Goal: Download file/media

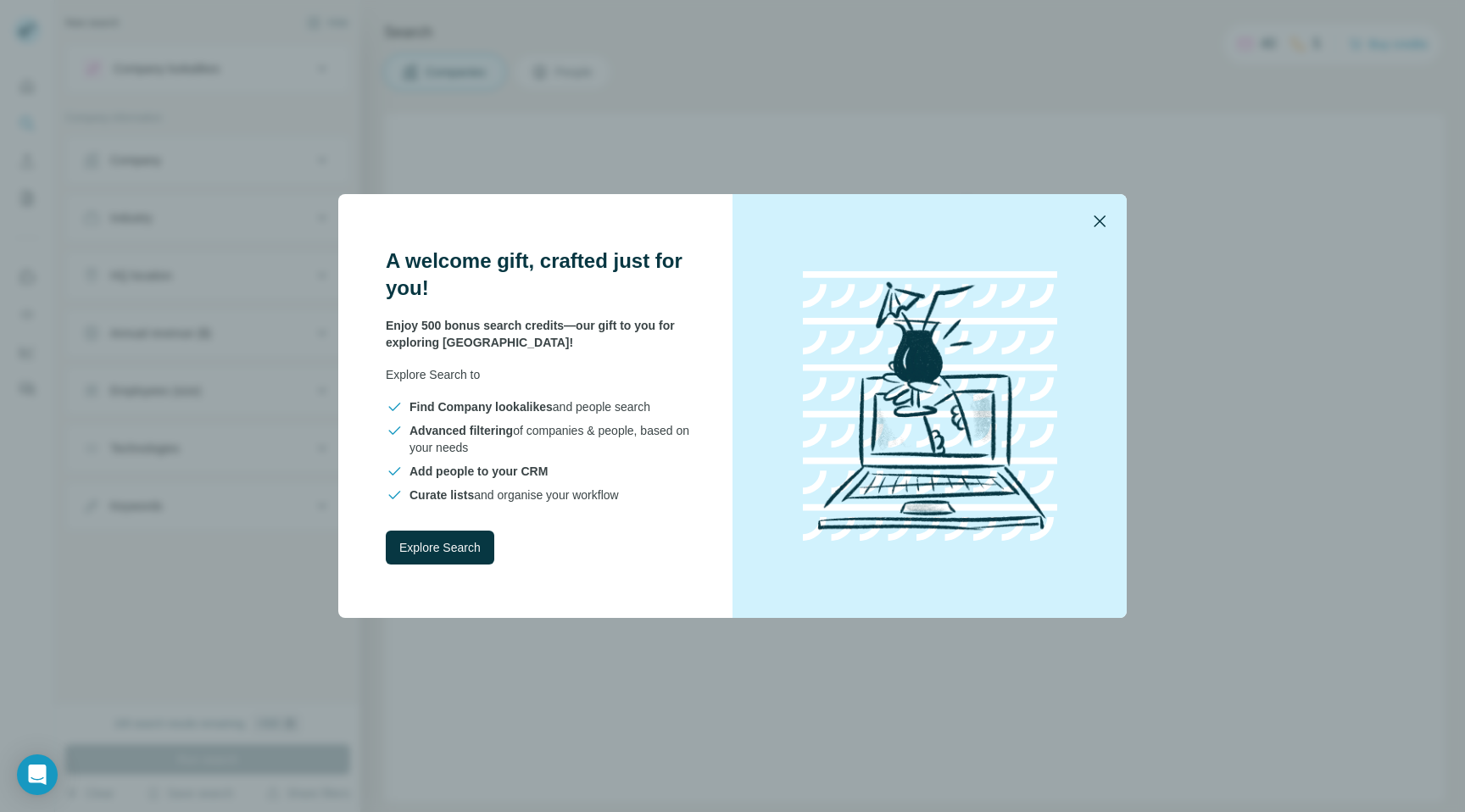
click at [1090, 214] on icon "button" at bounding box center [1099, 221] width 20 height 20
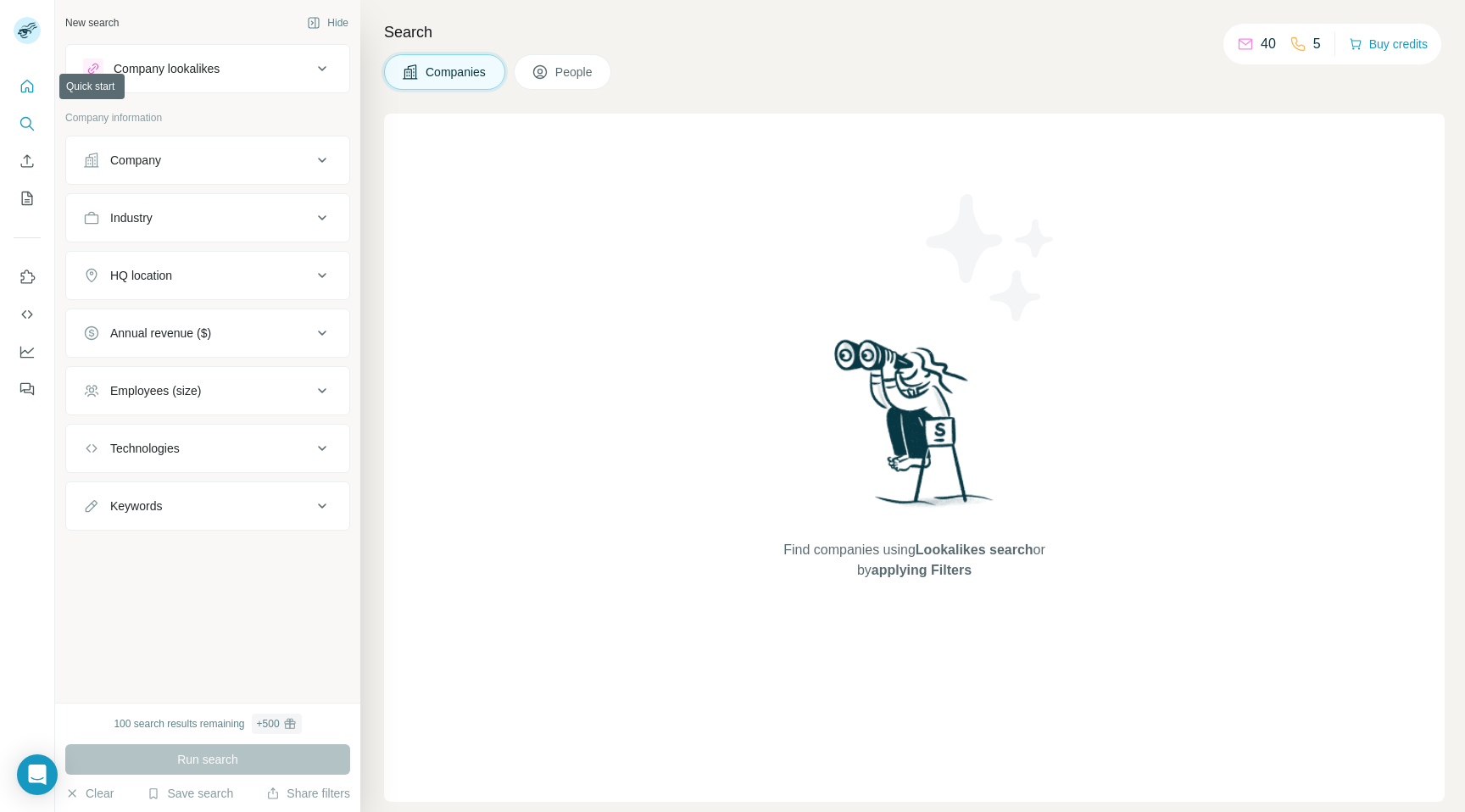
click at [25, 80] on icon "Quick start" at bounding box center [27, 86] width 17 height 17
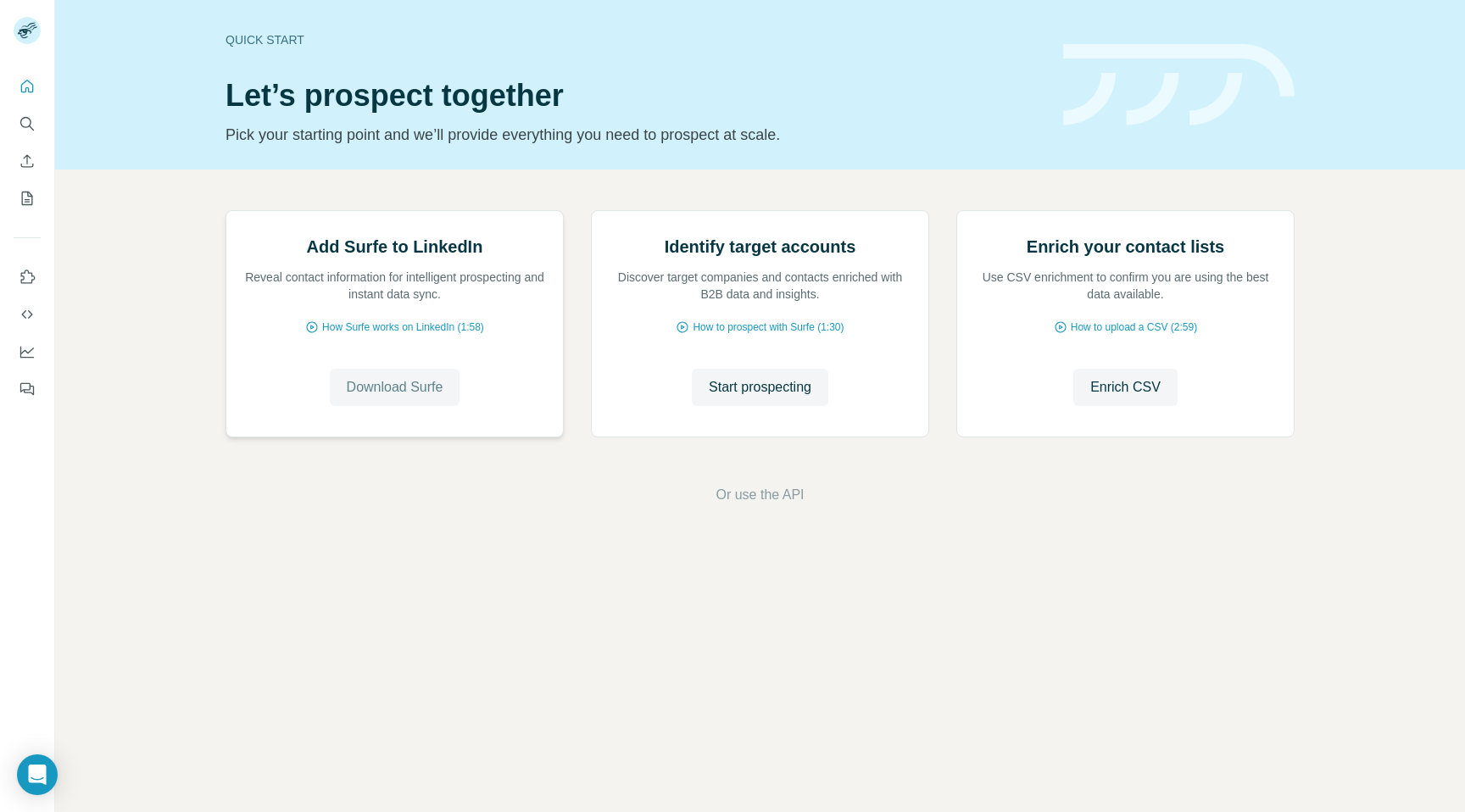
click at [401, 398] on span "Download Surfe" at bounding box center [395, 386] width 97 height 20
